Goal: Task Accomplishment & Management: Complete application form

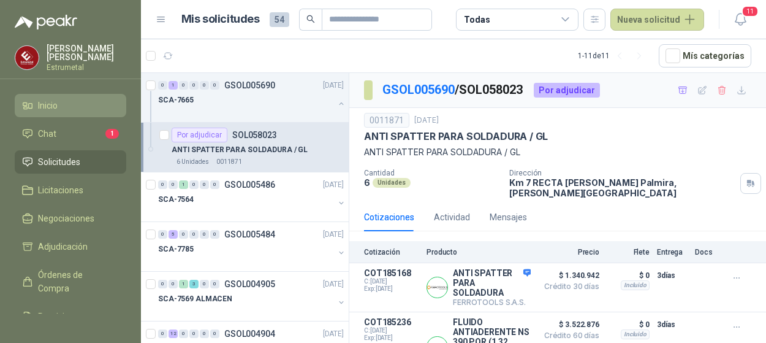
scroll to position [112, 0]
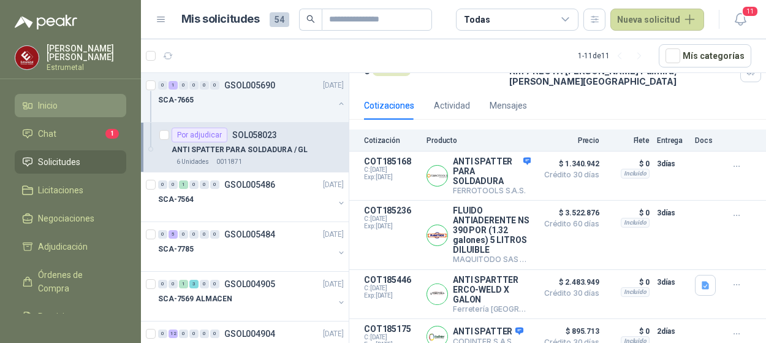
click at [57, 102] on span "Inicio" at bounding box center [48, 105] width 20 height 13
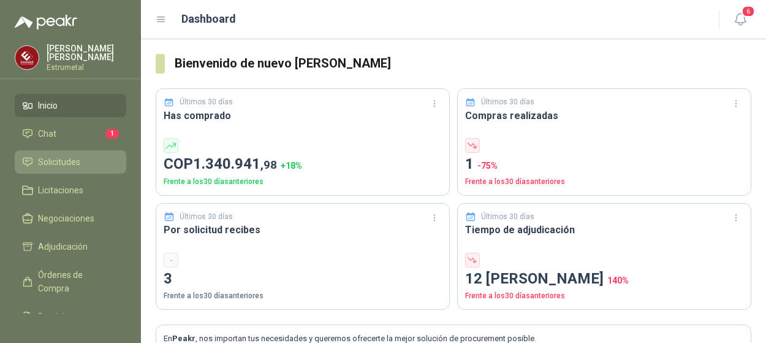
click at [63, 157] on span "Solicitudes" at bounding box center [59, 161] width 42 height 13
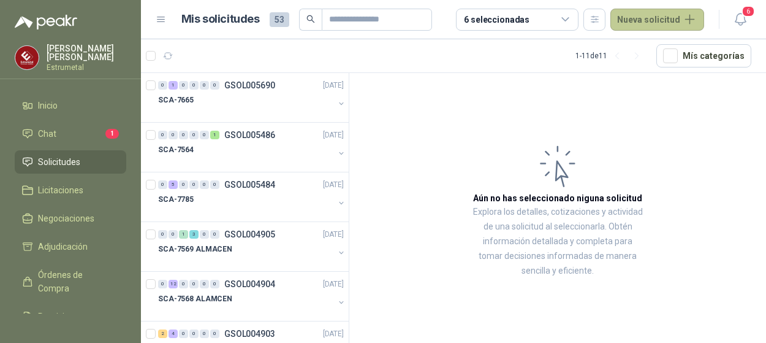
click at [698, 21] on button "Nueva solicitud" at bounding box center [658, 20] width 94 height 22
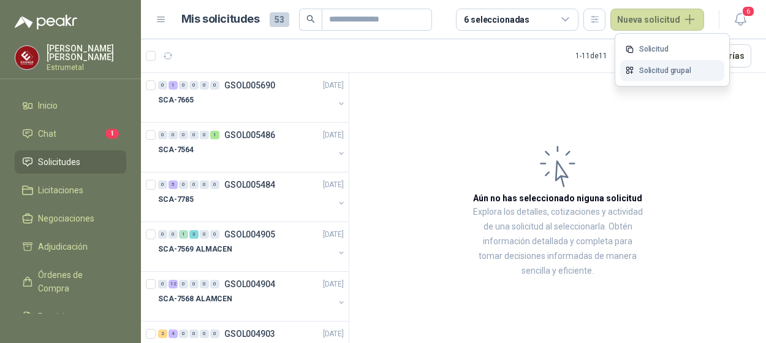
click at [662, 74] on link "Solicitud grupal" at bounding box center [672, 70] width 104 height 21
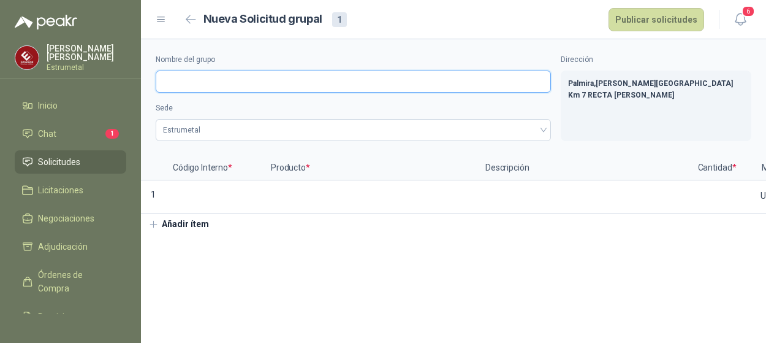
click at [181, 81] on input "Nombre del grupo" at bounding box center [353, 82] width 395 height 22
type input "**********"
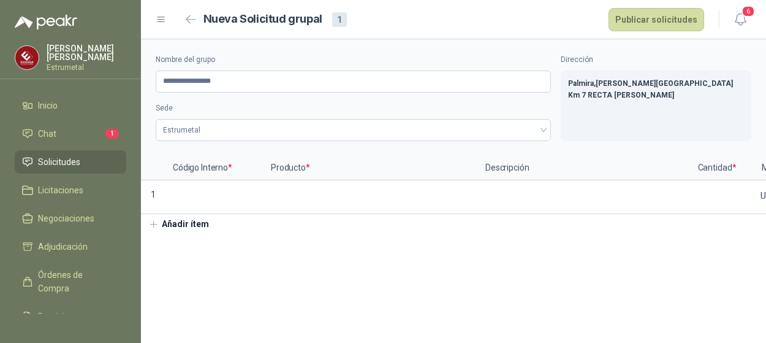
drag, startPoint x: 193, startPoint y: 198, endPoint x: 204, endPoint y: 251, distance: 53.9
click at [193, 198] on input at bounding box center [215, 193] width 96 height 24
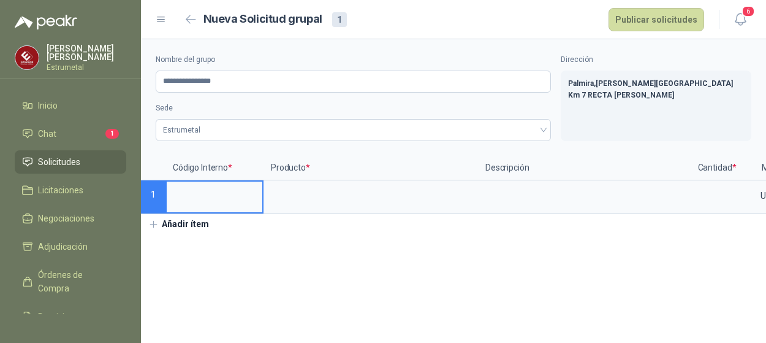
click at [202, 204] on input at bounding box center [215, 193] width 96 height 24
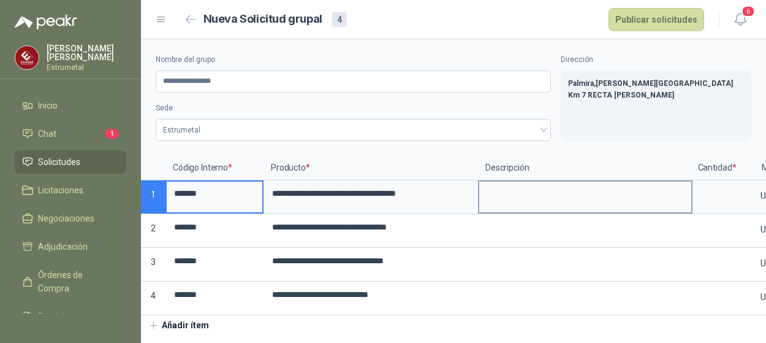
click at [515, 199] on textarea at bounding box center [585, 195] width 212 height 28
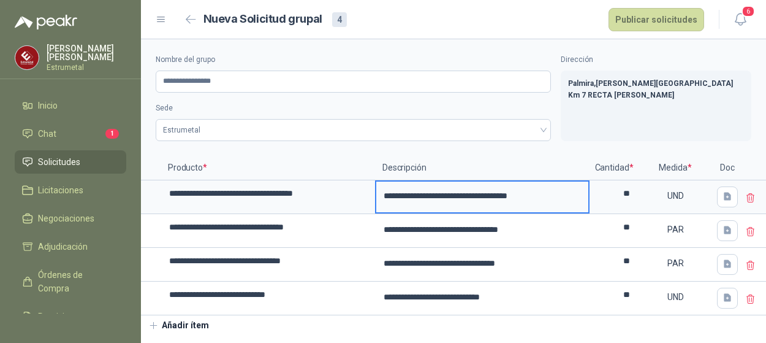
scroll to position [0, 110]
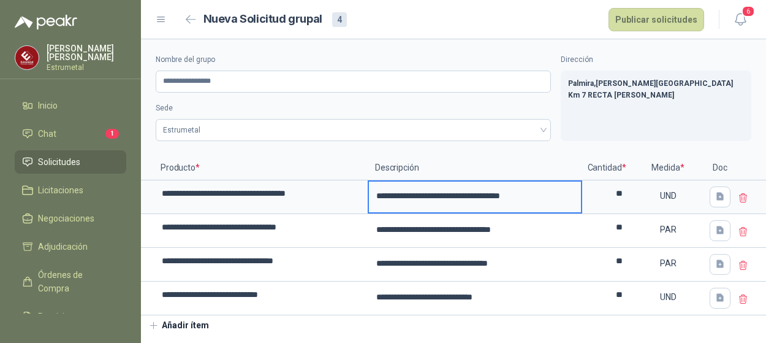
click at [179, 328] on button "Añadir ítem" at bounding box center [178, 325] width 75 height 21
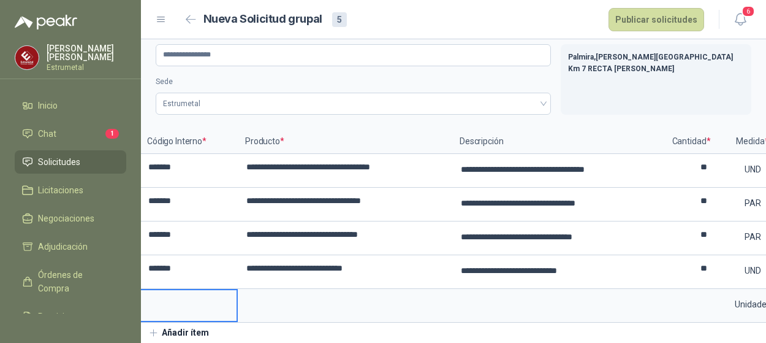
scroll to position [0, 120]
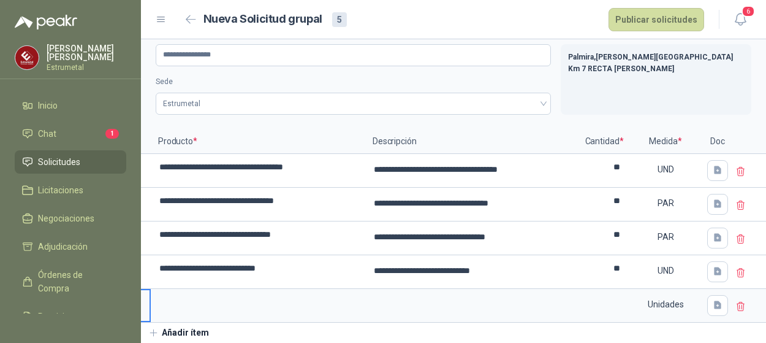
click at [736, 301] on icon at bounding box center [741, 306] width 11 height 11
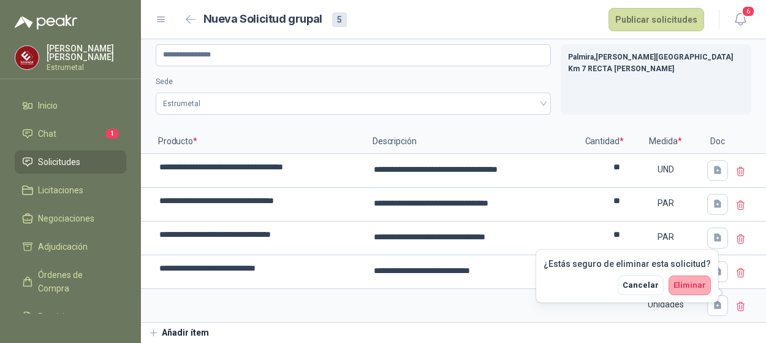
click at [690, 286] on span "Eliminar" at bounding box center [690, 284] width 32 height 9
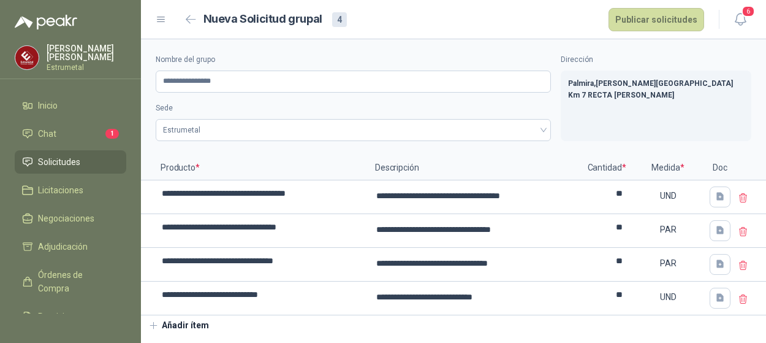
scroll to position [0, 0]
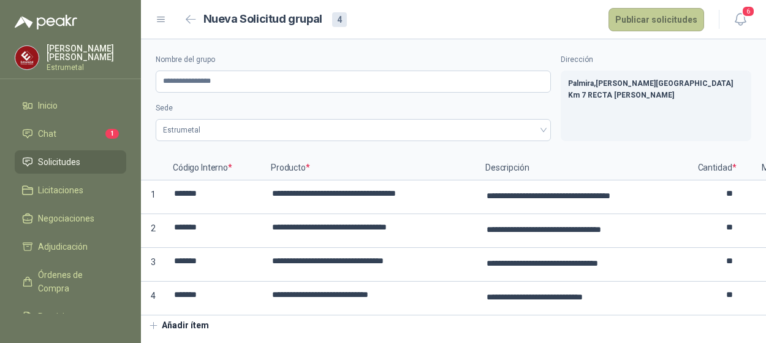
click at [649, 22] on button "Publicar solicitudes" at bounding box center [657, 19] width 96 height 23
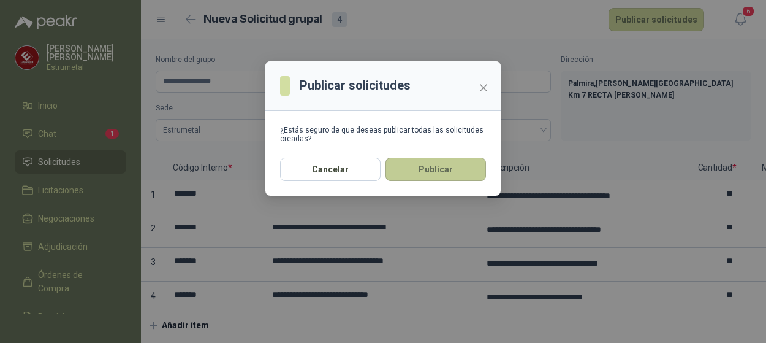
click at [421, 165] on button "Publicar" at bounding box center [436, 169] width 101 height 23
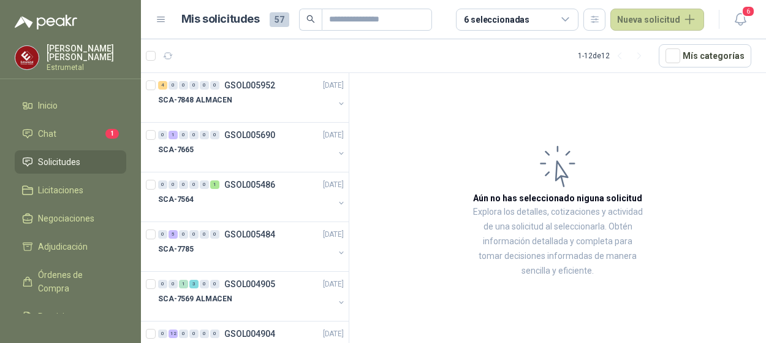
drag, startPoint x: 658, startPoint y: 20, endPoint x: 501, endPoint y: 22, distance: 157.6
click at [658, 20] on button "Nueva solicitud" at bounding box center [658, 20] width 94 height 22
click at [274, 21] on span "57" at bounding box center [280, 19] width 20 height 15
click at [230, 18] on h1 "Mis solicitudes" at bounding box center [220, 19] width 78 height 18
click at [59, 161] on span "Solicitudes" at bounding box center [59, 161] width 42 height 13
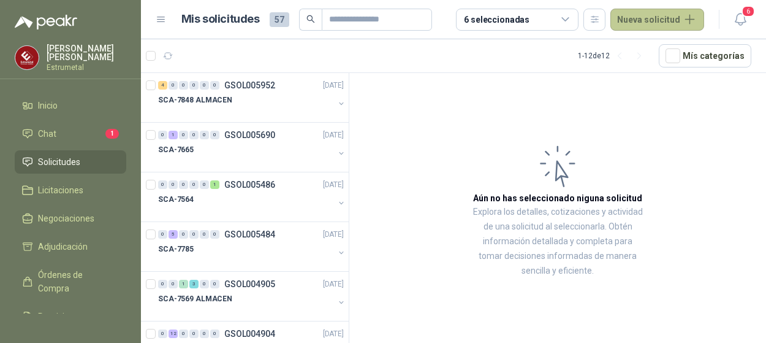
click at [677, 22] on button "Nueva solicitud" at bounding box center [658, 20] width 94 height 22
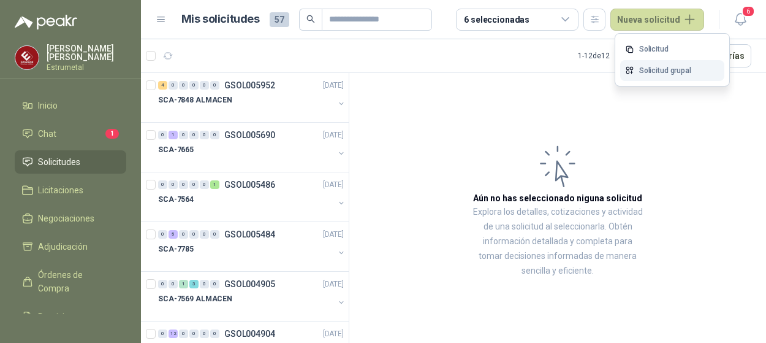
click at [671, 67] on link "Solicitud grupal" at bounding box center [672, 70] width 104 height 21
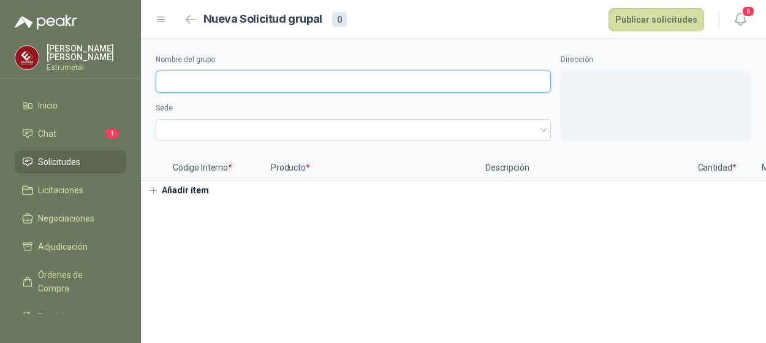
click at [187, 85] on input "Nombre del grupo" at bounding box center [353, 82] width 395 height 22
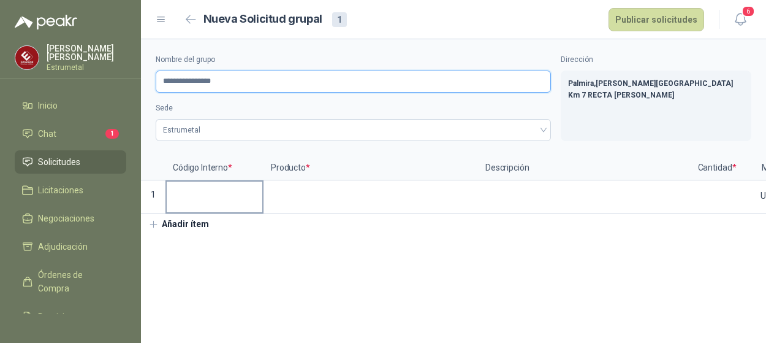
type input "**********"
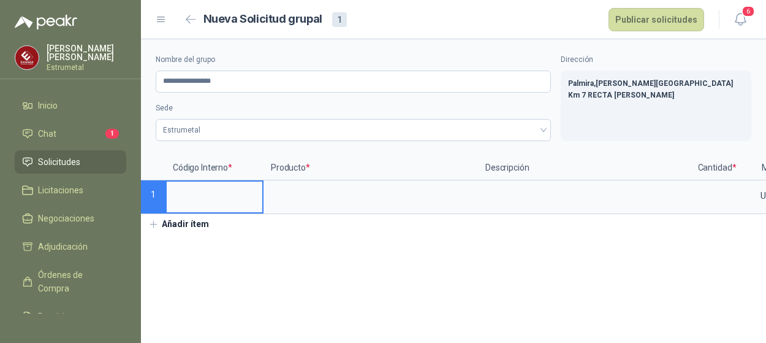
click at [193, 202] on input at bounding box center [215, 193] width 96 height 24
click at [181, 204] on input at bounding box center [215, 193] width 96 height 24
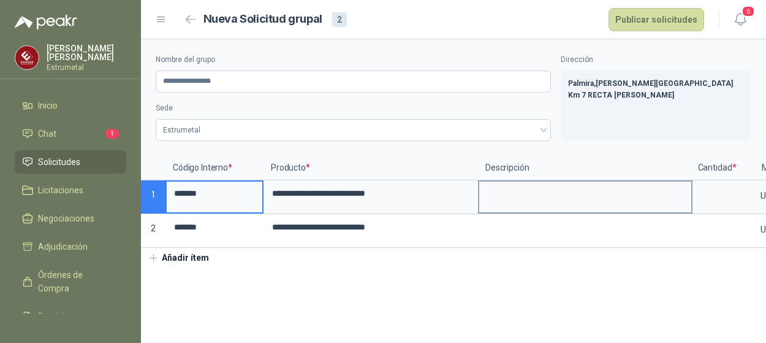
click at [501, 193] on textarea at bounding box center [585, 195] width 212 height 28
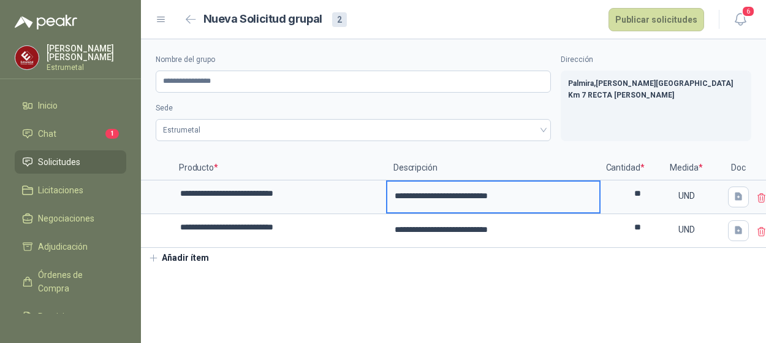
scroll to position [0, 110]
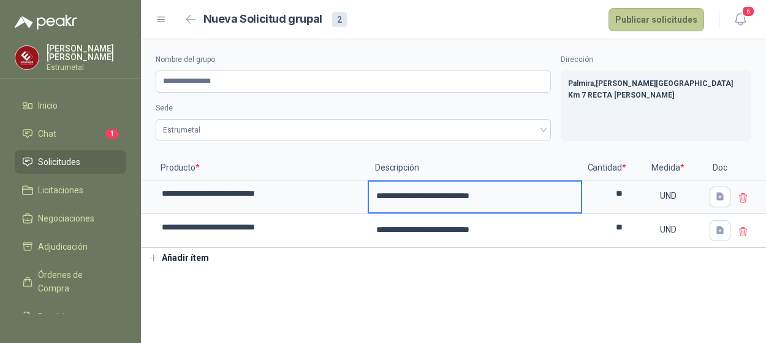
click at [657, 24] on button "Publicar solicitudes" at bounding box center [657, 19] width 96 height 23
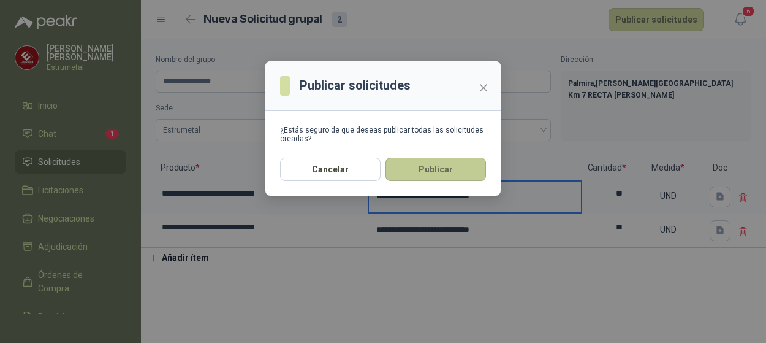
click at [469, 170] on button "Publicar" at bounding box center [436, 169] width 101 height 23
